Goal: Task Accomplishment & Management: Use online tool/utility

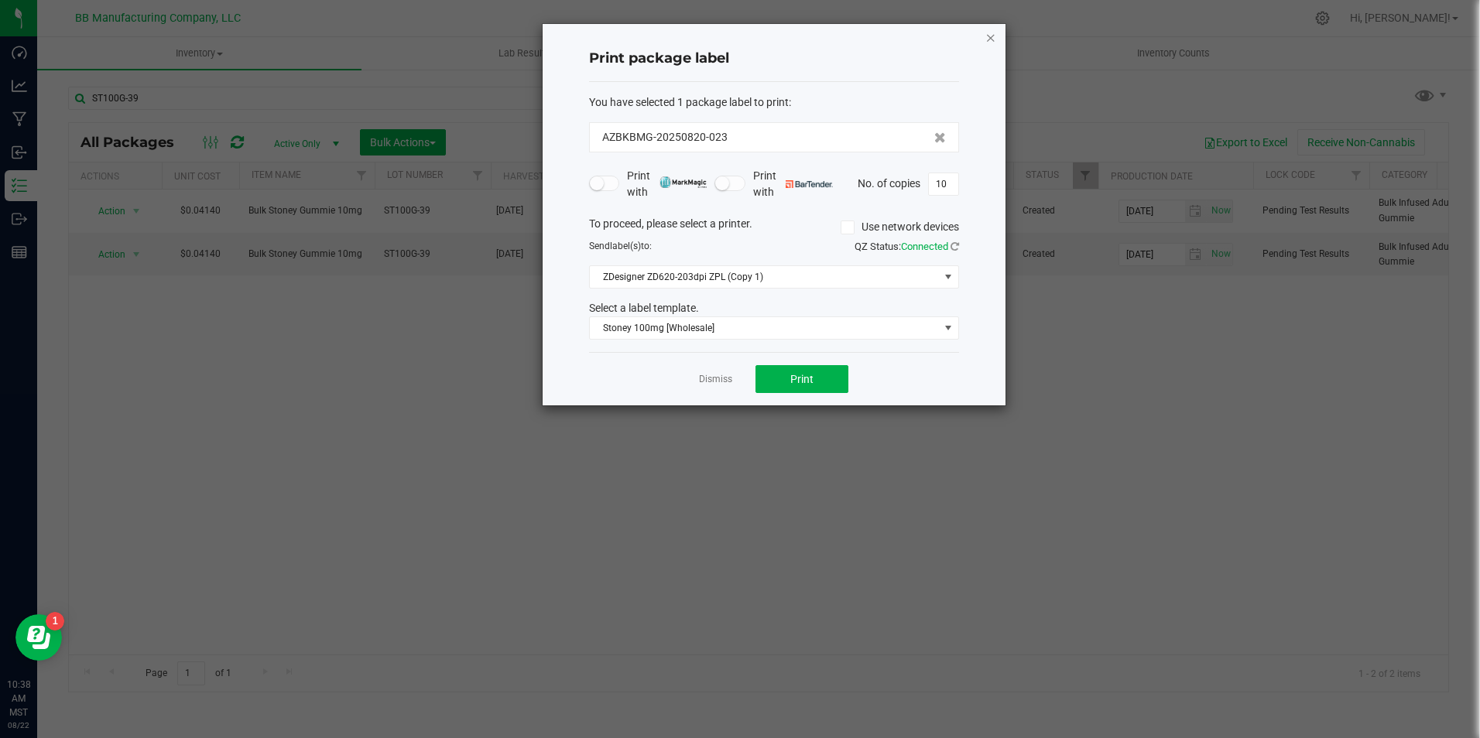
click at [995, 36] on icon "button" at bounding box center [990, 37] width 11 height 19
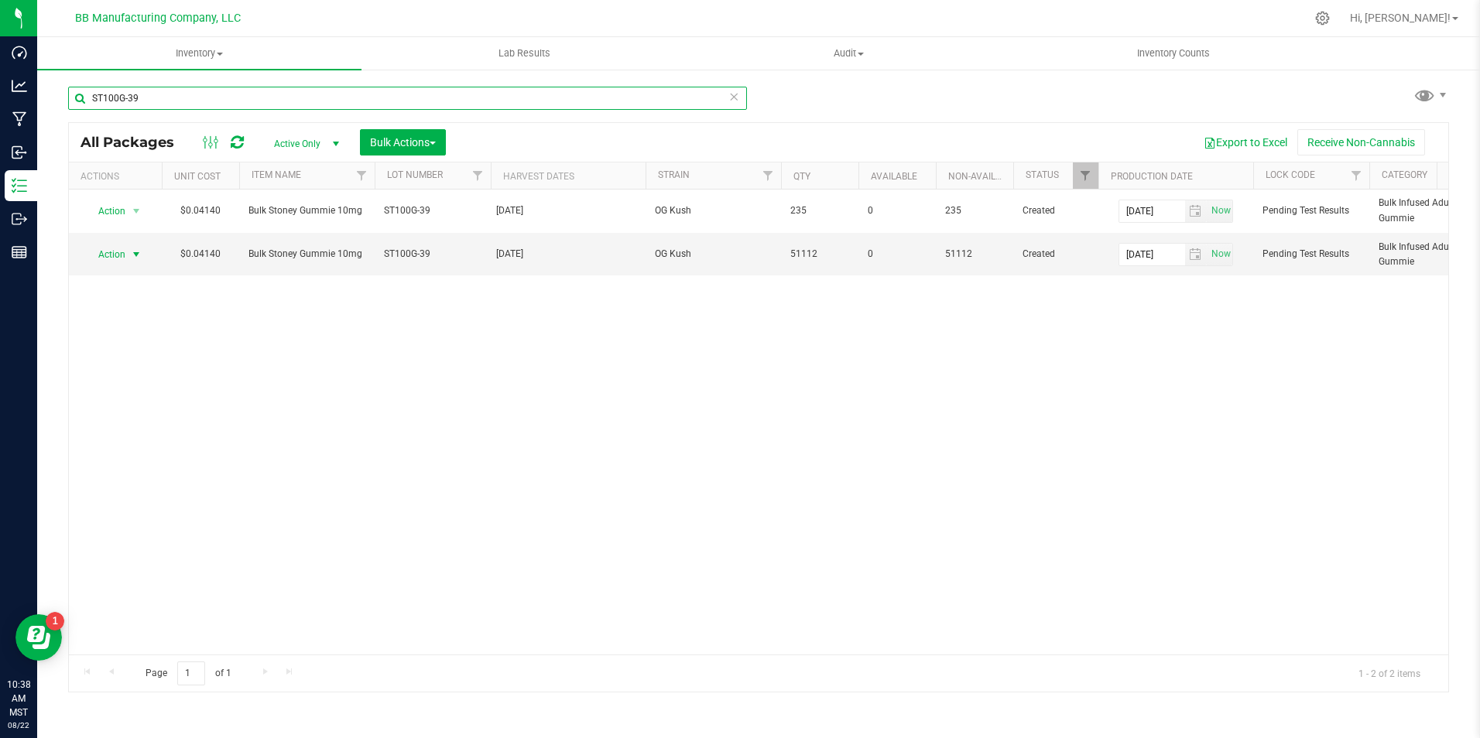
click at [299, 98] on input "ST100G-39" at bounding box center [407, 98] width 679 height 23
type input "HY100G-"
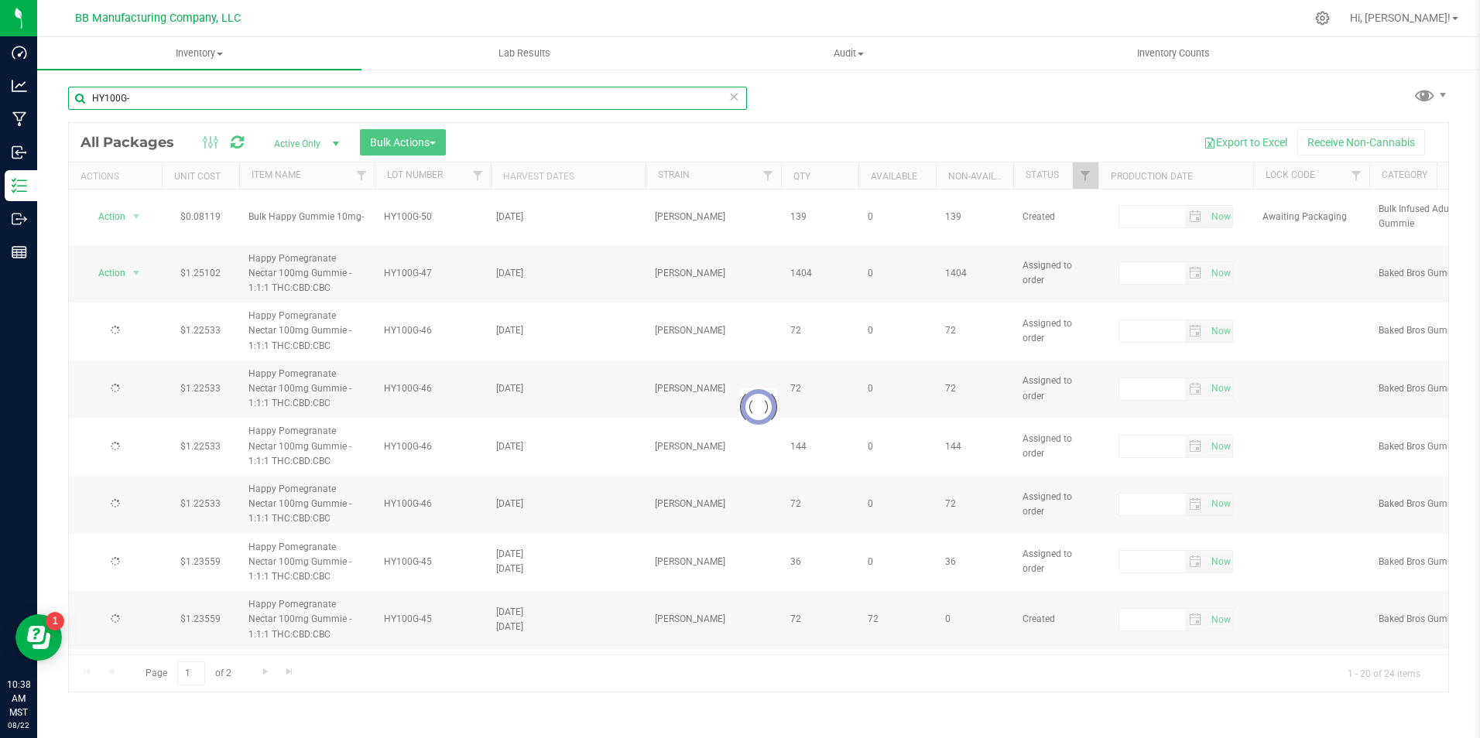
type input "[DATE]"
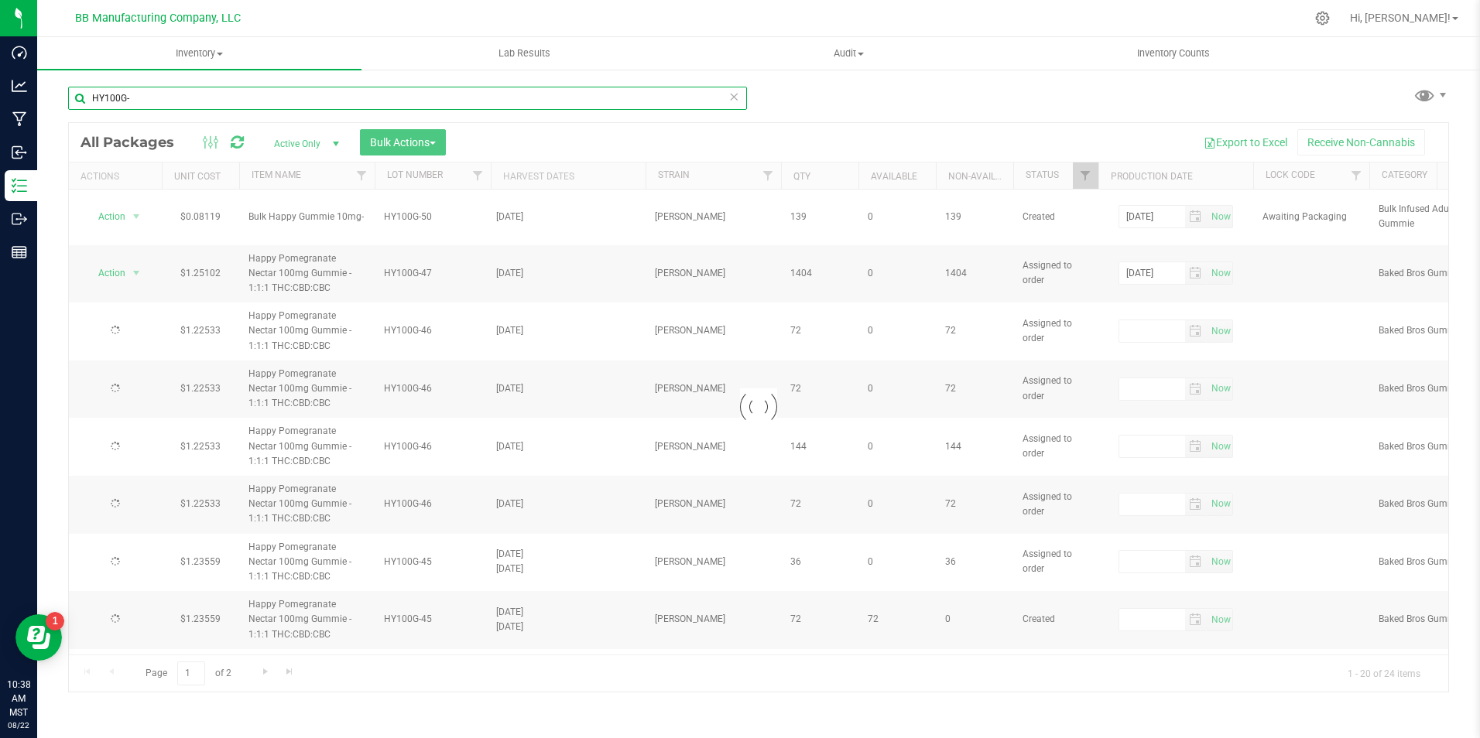
type input "[DATE]"
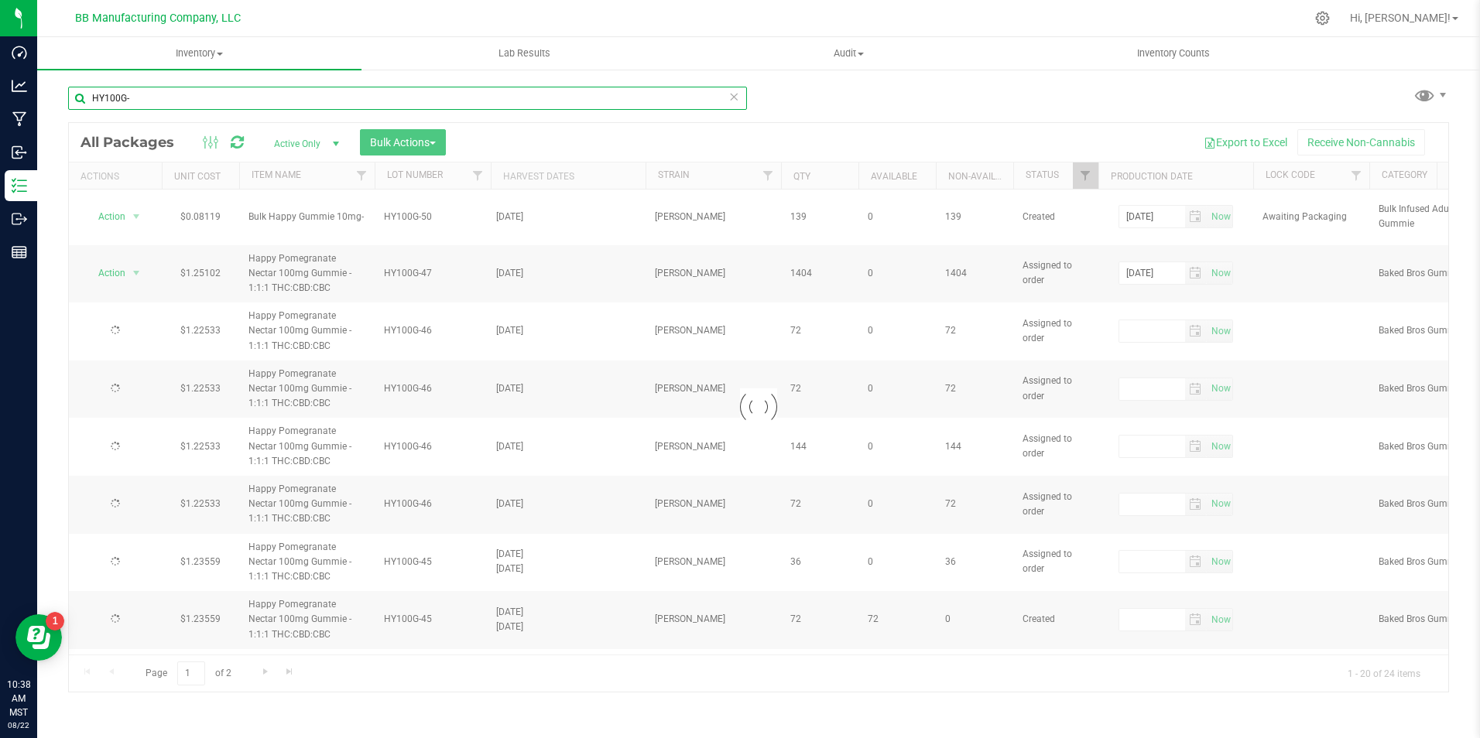
type input "[DATE]"
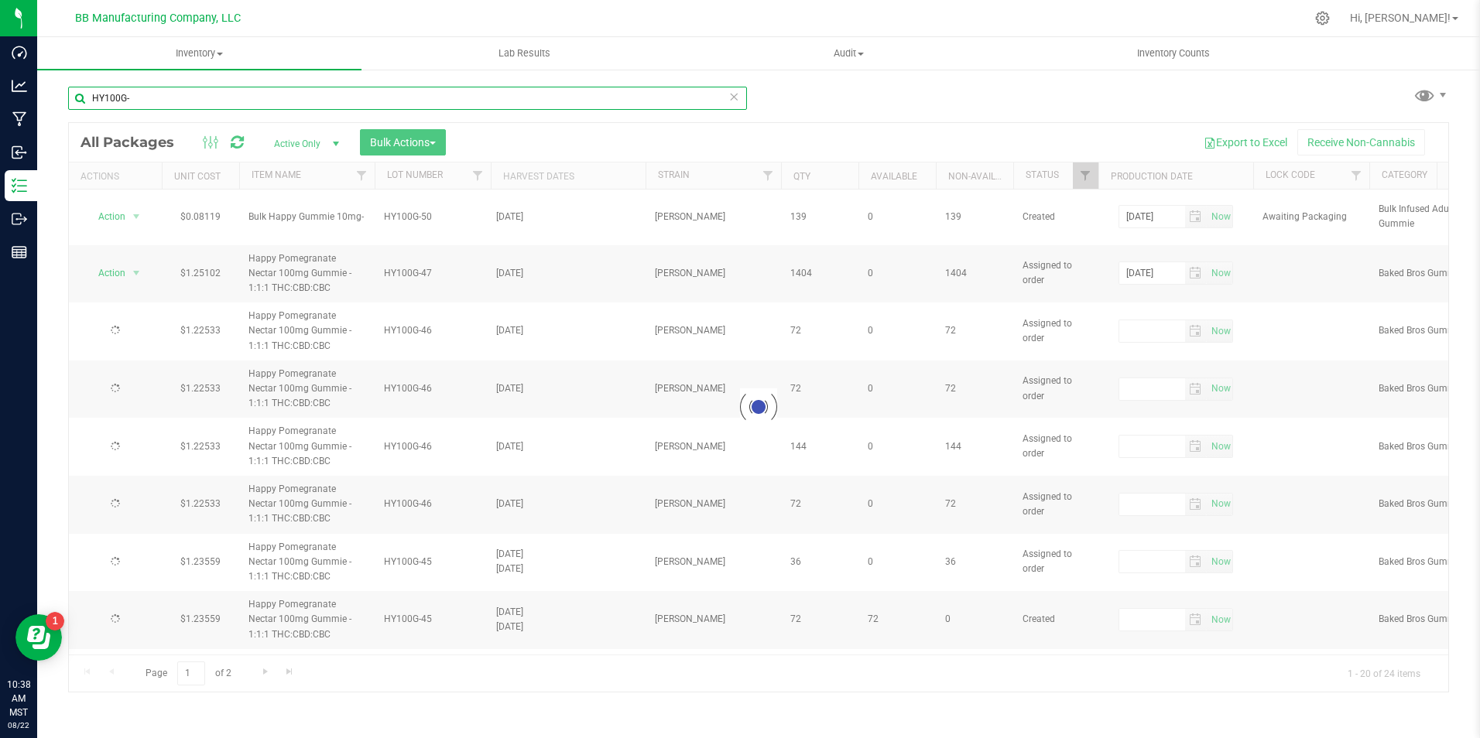
type input "[DATE]"
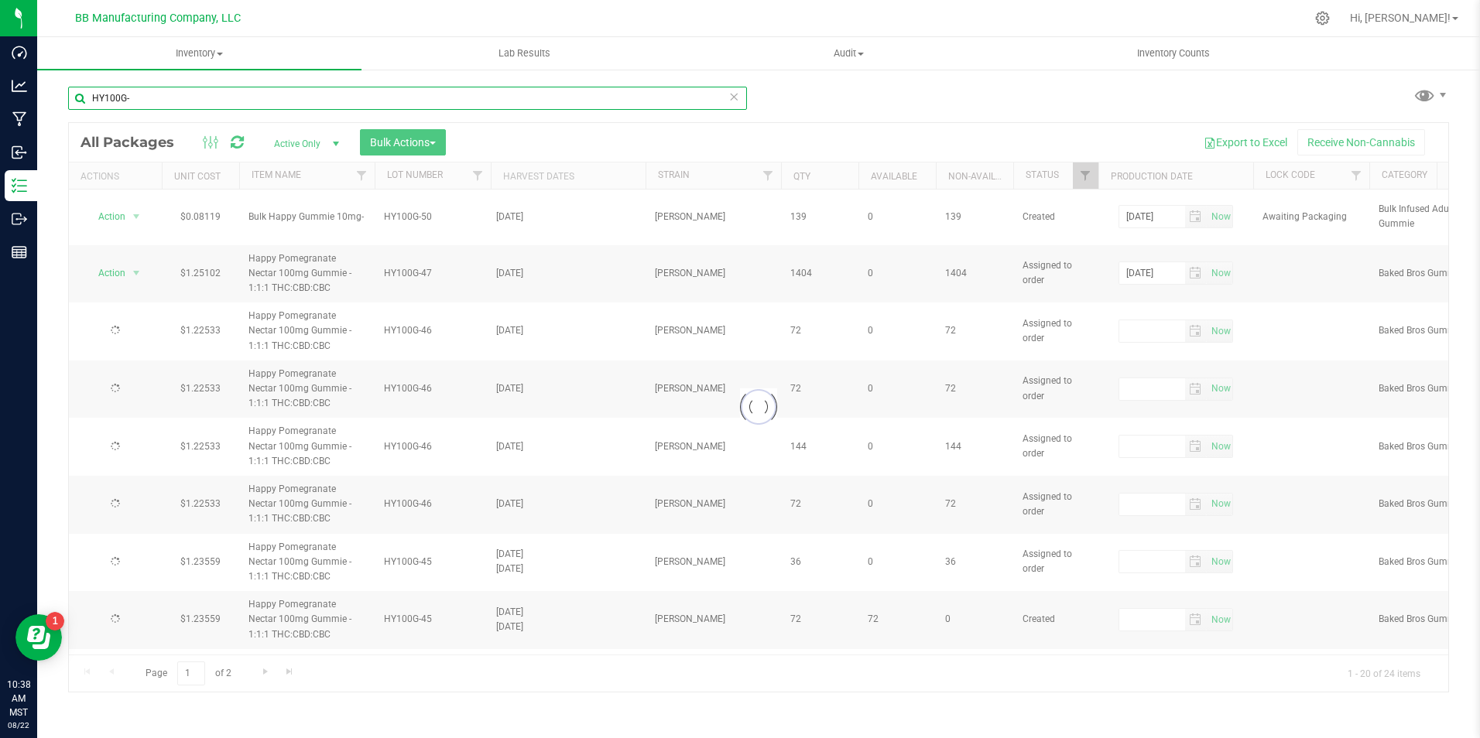
type input "[DATE]"
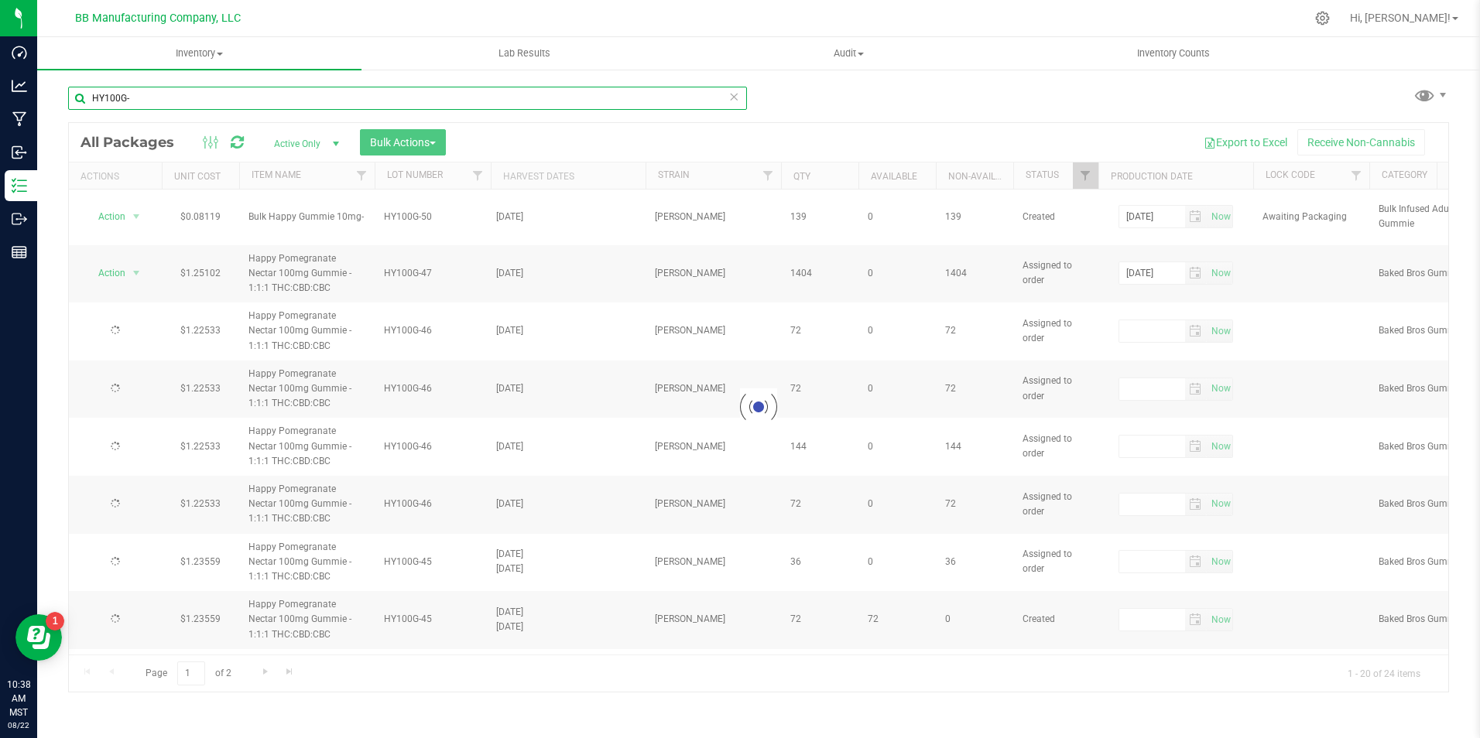
type input "[DATE]"
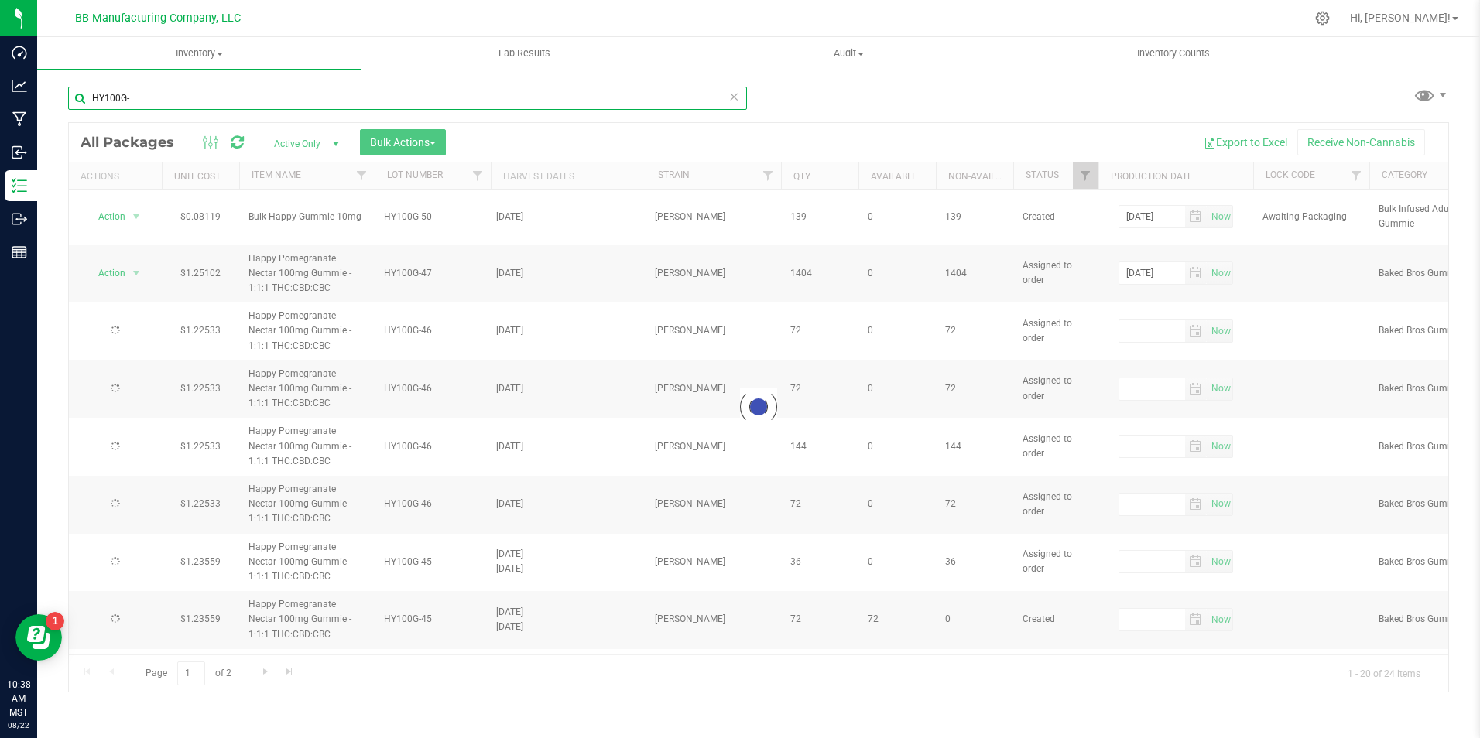
type input "[DATE]"
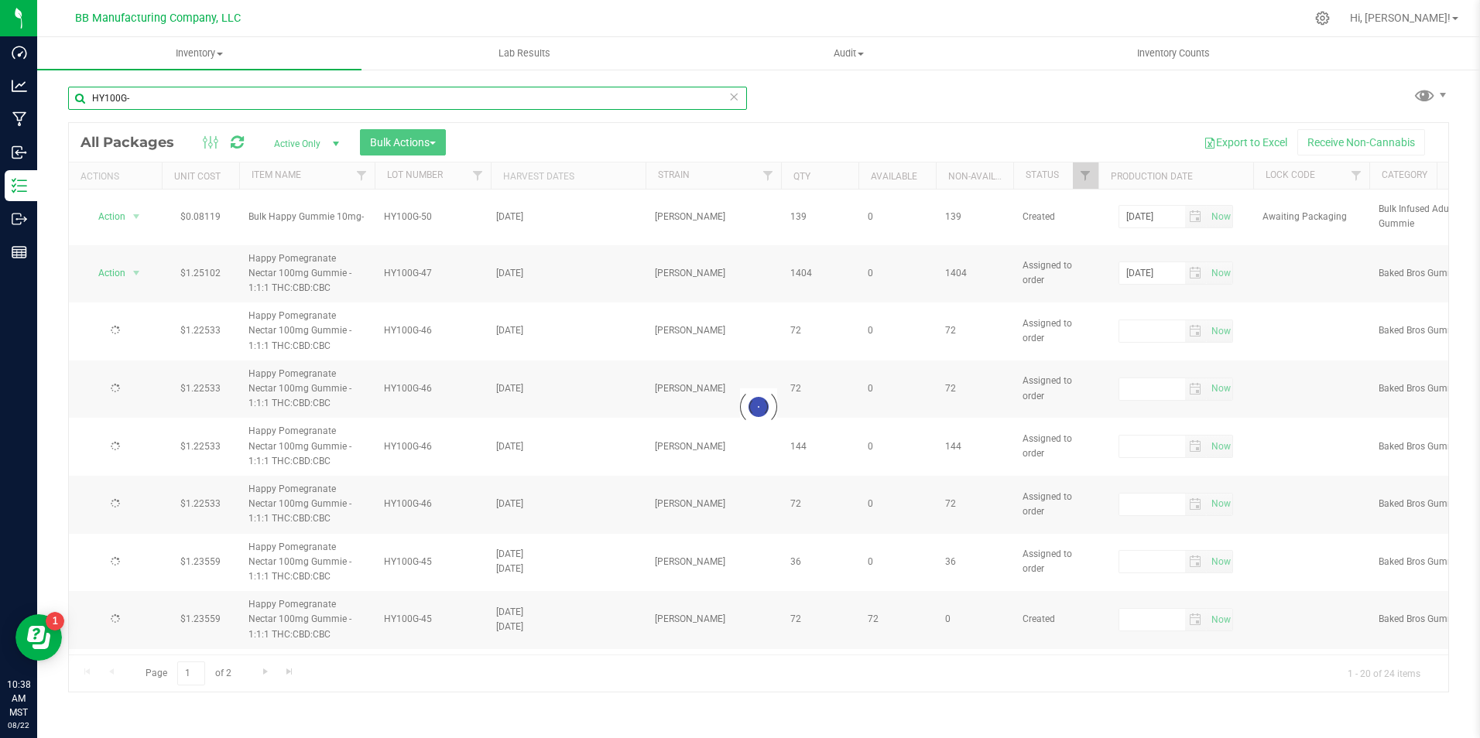
type input "[DATE]"
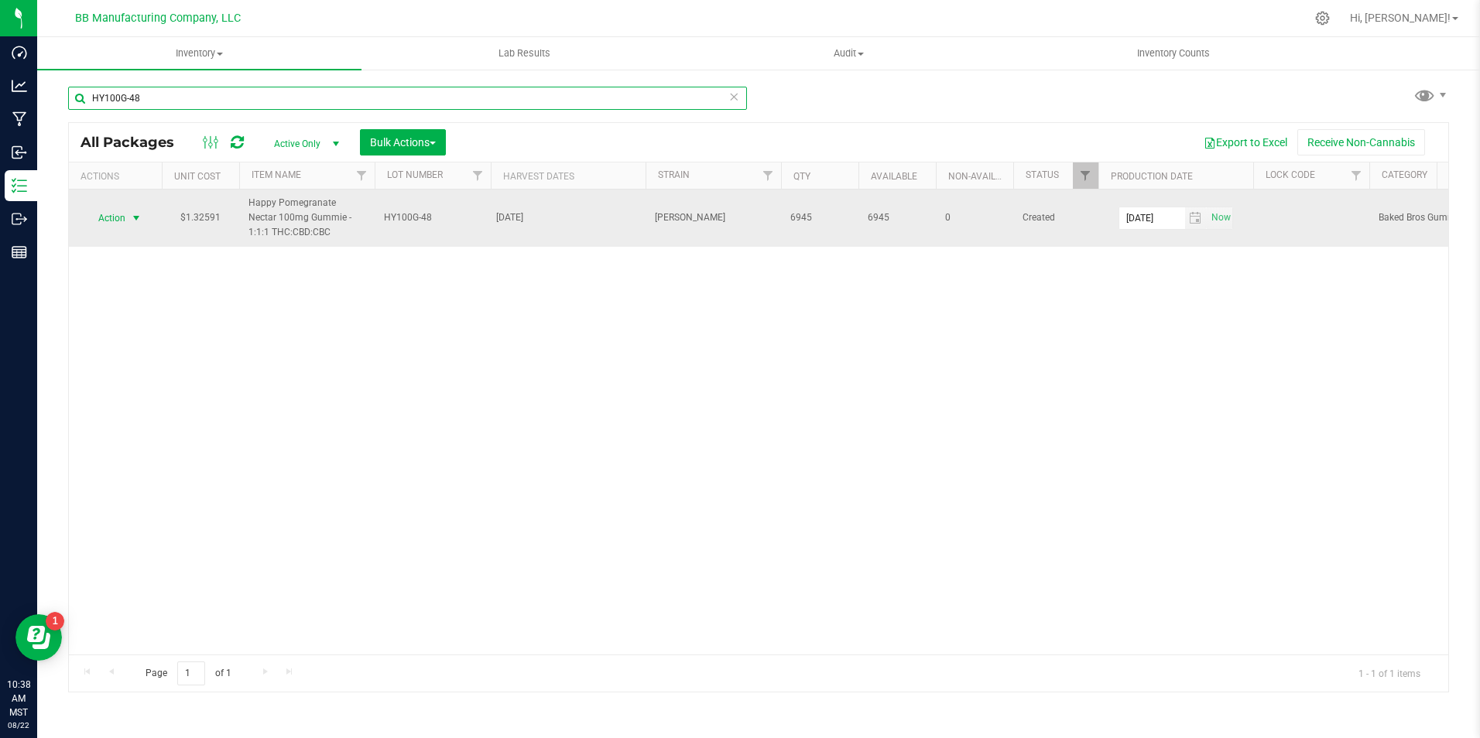
type input "HY100G-48"
click at [135, 218] on span "select" at bounding box center [136, 218] width 12 height 12
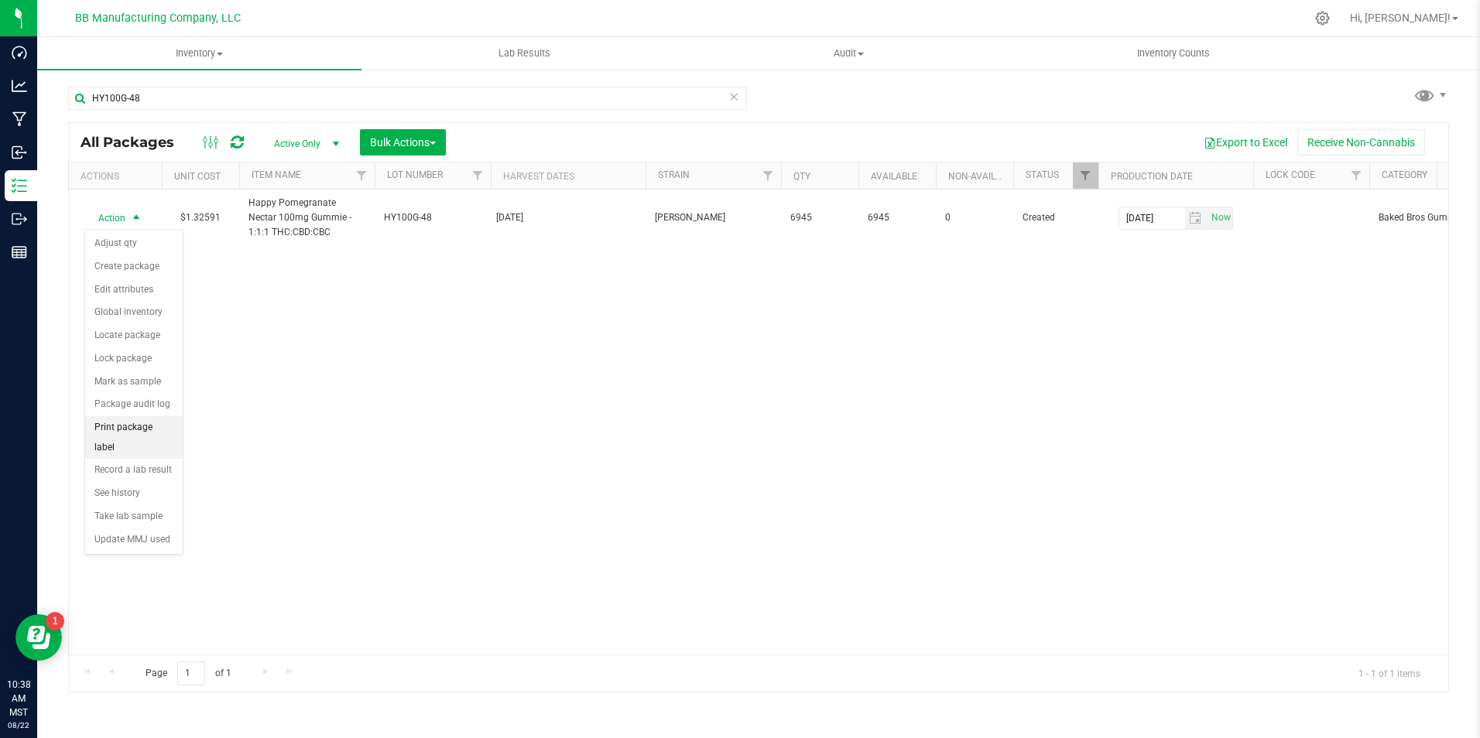
click at [144, 426] on li "Print package label" at bounding box center [134, 437] width 98 height 43
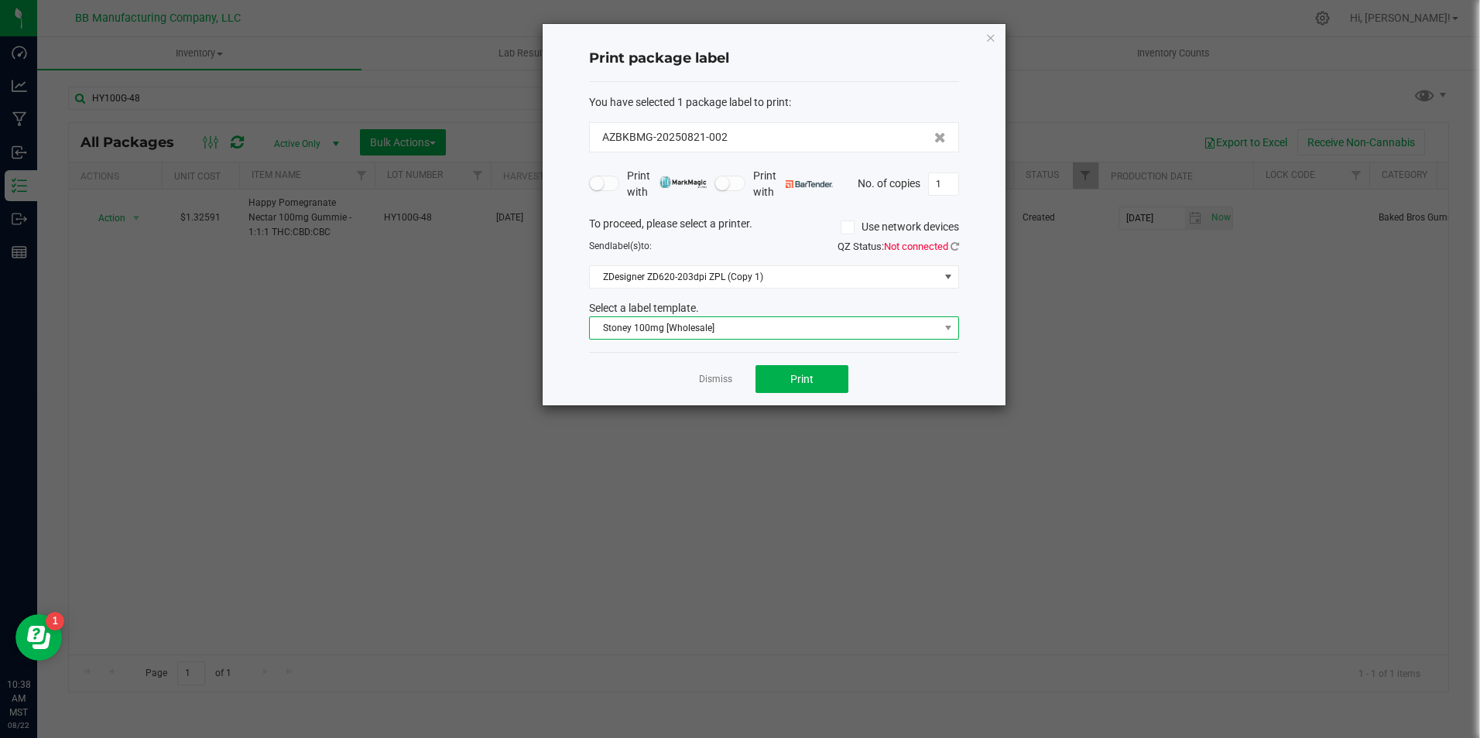
click at [909, 329] on span "Stoney 100mg [Wholesale]" at bounding box center [764, 328] width 349 height 22
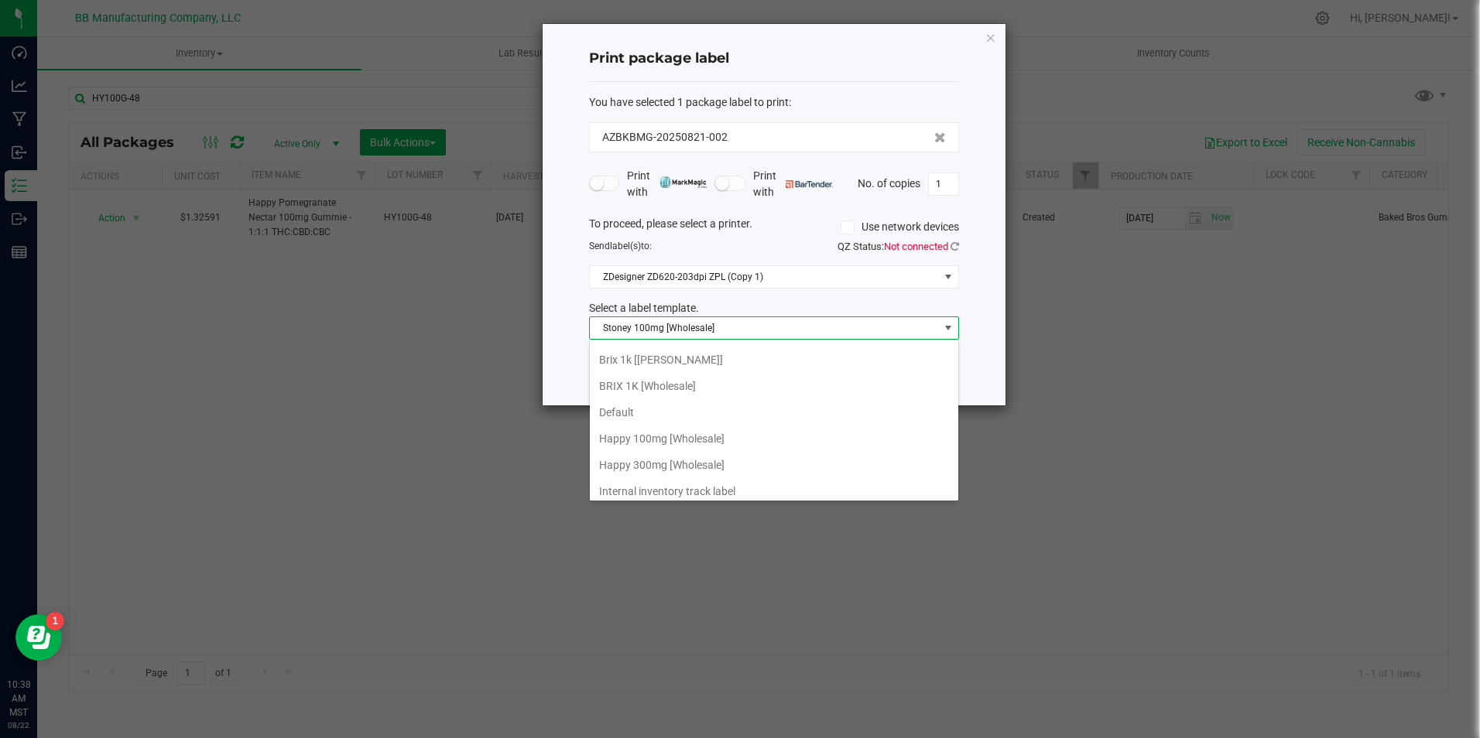
scroll to position [183, 0]
click at [697, 410] on li "Happy 100mg [Wholesale]" at bounding box center [774, 411] width 368 height 26
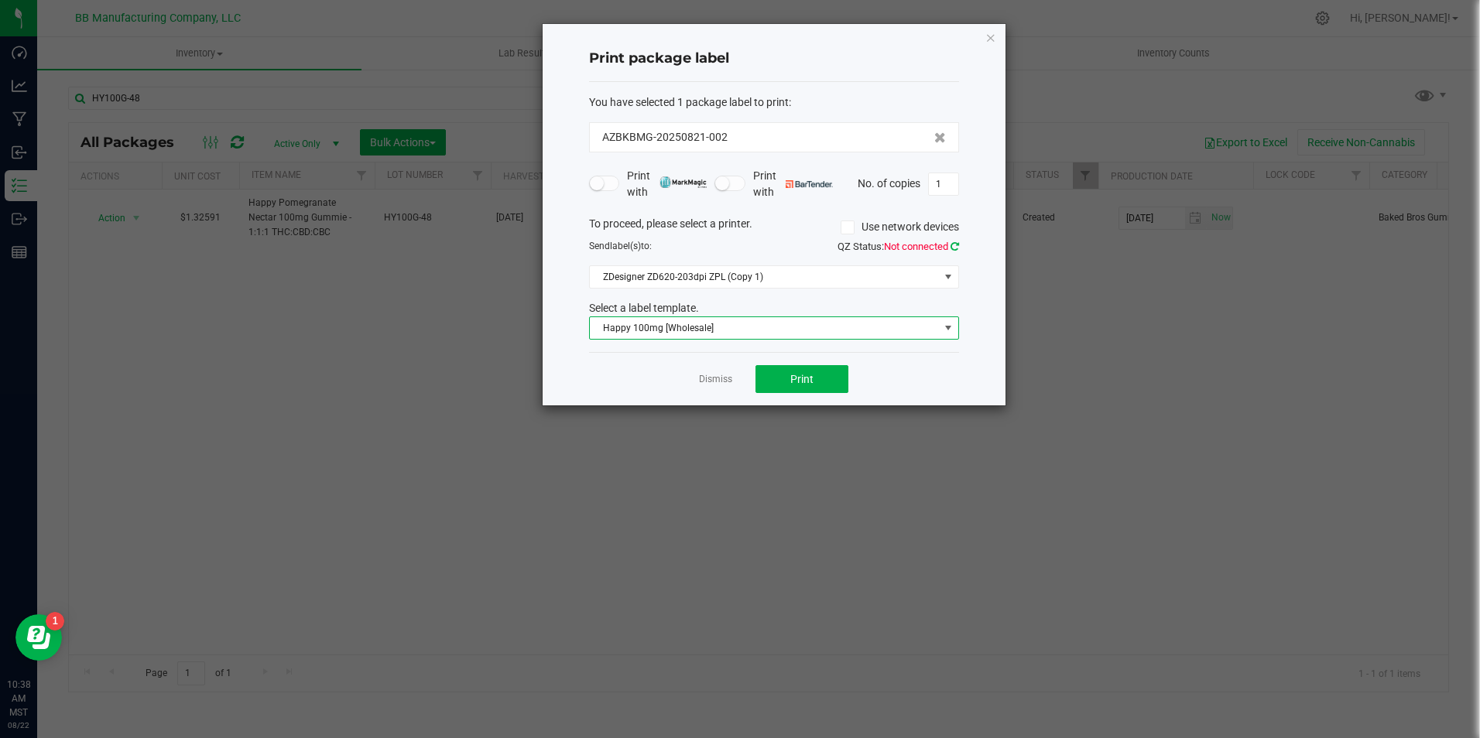
click at [954, 246] on icon at bounding box center [954, 246] width 9 height 10
click at [825, 385] on button "Print" at bounding box center [801, 379] width 93 height 28
click at [940, 177] on input "1" at bounding box center [943, 184] width 29 height 22
type input "194"
click at [827, 386] on button "Print" at bounding box center [801, 379] width 93 height 28
